Goal: Task Accomplishment & Management: Manage account settings

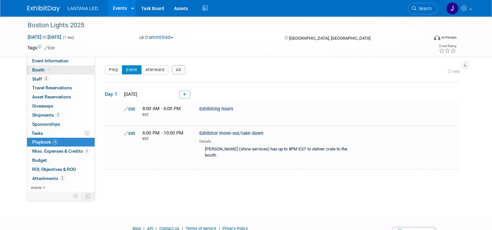
click at [35, 68] on span "Booth" at bounding box center [42, 69] width 20 height 5
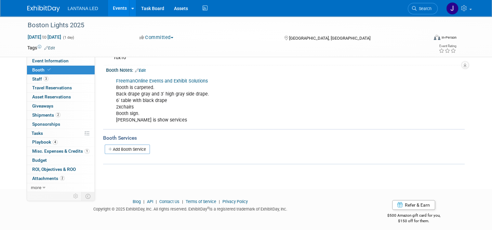
scroll to position [71, 0]
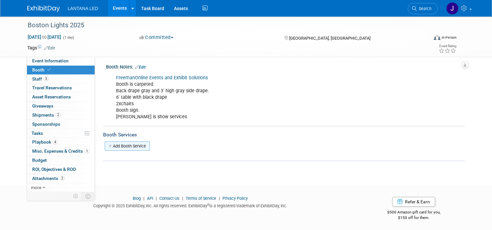
click at [129, 147] on link "Add Booth Service" at bounding box center [127, 146] width 45 height 9
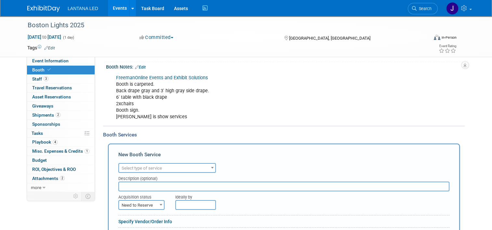
scroll to position [0, 0]
click at [210, 169] on span at bounding box center [212, 168] width 7 height 8
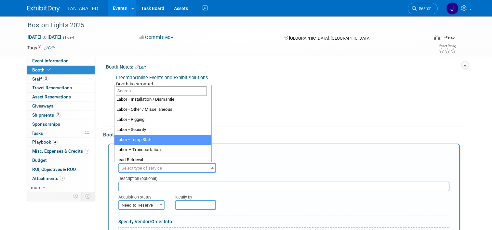
scroll to position [98, 0]
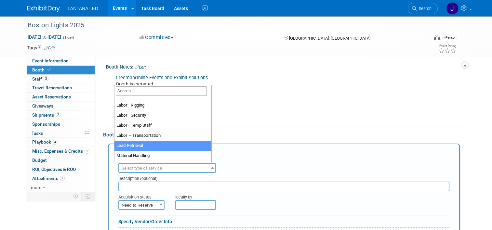
select select "7"
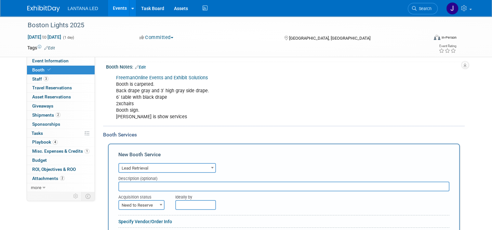
click at [195, 186] on input "text" at bounding box center [283, 187] width 331 height 10
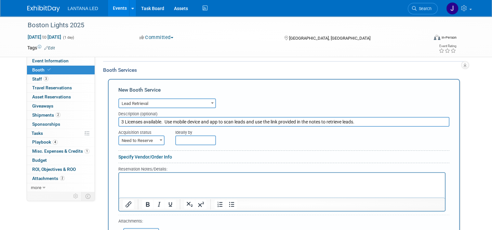
scroll to position [136, 0]
type input "3 Licenses available. Use mobile device and app to scan leads and use the link …"
click at [159, 182] on html at bounding box center [282, 177] width 326 height 9
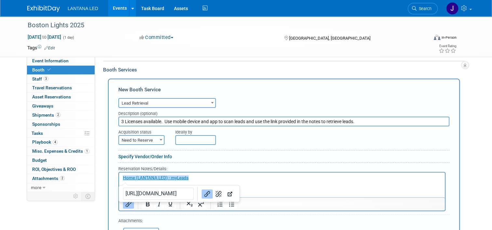
click at [258, 182] on html "﻿Home (LANTANA LED) - myLeads" at bounding box center [282, 177] width 326 height 9
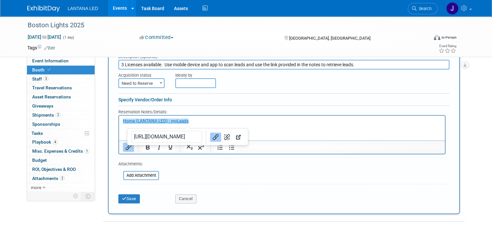
scroll to position [201, 0]
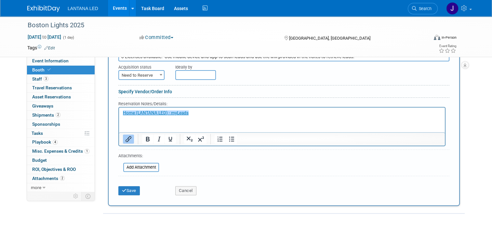
click at [177, 116] on html "Home (LANTANA LED) - myLeads﻿" at bounding box center [282, 112] width 326 height 9
click at [203, 116] on html "Home (LANTANA LED) - myLeads" at bounding box center [282, 112] width 326 height 9
click at [126, 190] on button "Save" at bounding box center [128, 190] width 21 height 9
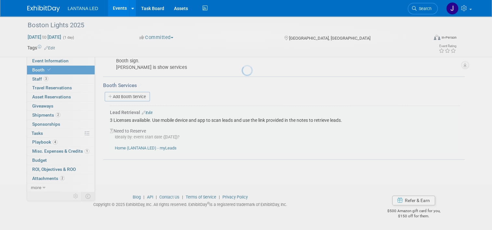
scroll to position [119, 0]
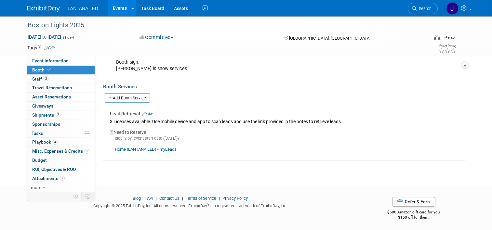
click at [143, 113] on link "Edit" at bounding box center [147, 114] width 11 height 5
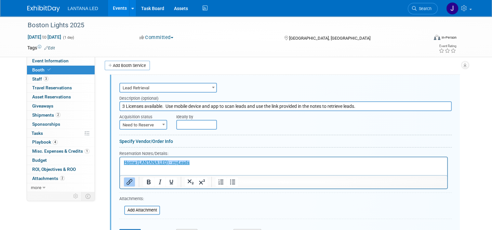
scroll to position [184, 0]
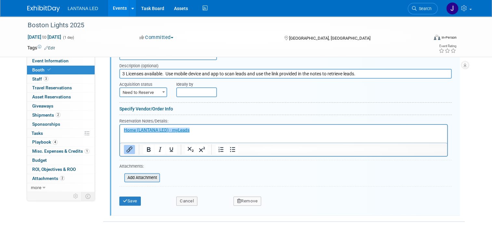
click at [143, 177] on input "file" at bounding box center [120, 178] width 77 height 8
drag, startPoint x: 202, startPoint y: 168, endPoint x: 190, endPoint y: 172, distance: 12.7
click at [202, 168] on form "Audio / Video Carpet / Flooring Catering / Food / Beverage Floral / Decorative …" at bounding box center [285, 129] width 333 height 160
click at [143, 178] on input "file" at bounding box center [120, 178] width 77 height 8
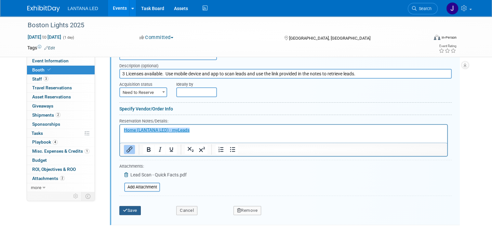
click at [126, 208] on button "Save" at bounding box center [129, 210] width 21 height 9
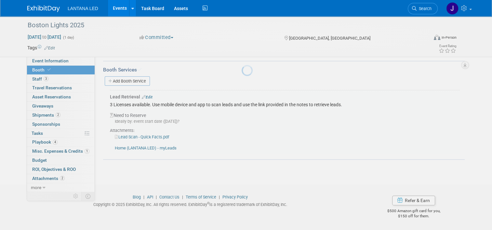
scroll to position [134, 0]
